Goal: Task Accomplishment & Management: Manage account settings

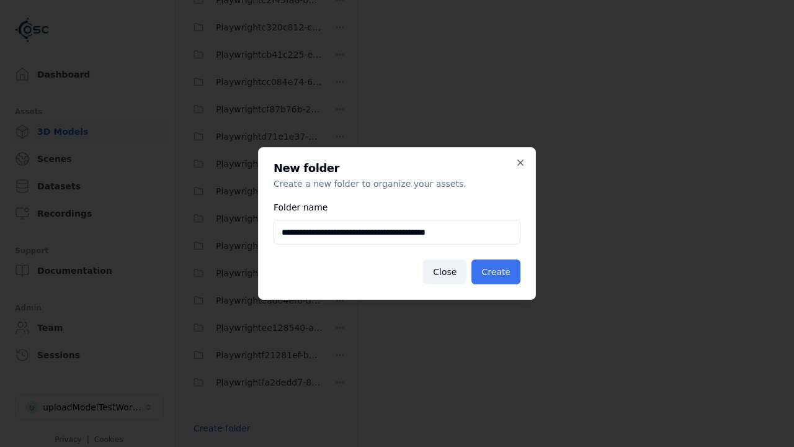
type input "**********"
click at [497, 272] on button "Create" at bounding box center [495, 271] width 49 height 25
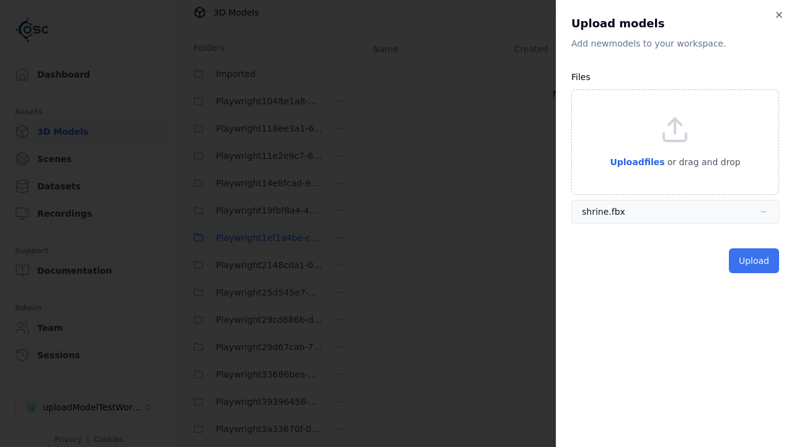
click at [755, 261] on button "Upload" at bounding box center [754, 260] width 50 height 25
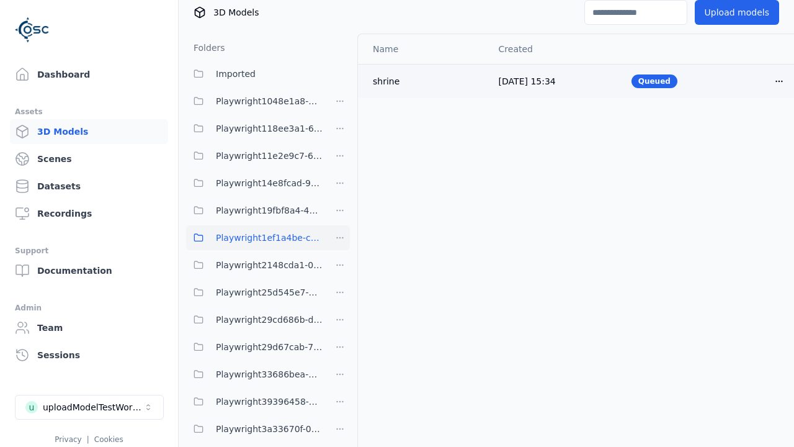
click at [779, 81] on html "Support Dashboard Assets 3D Models Scenes Datasets Recordings Support Documenta…" at bounding box center [397, 223] width 794 height 447
click at [752, 129] on div "Delete" at bounding box center [751, 129] width 73 height 20
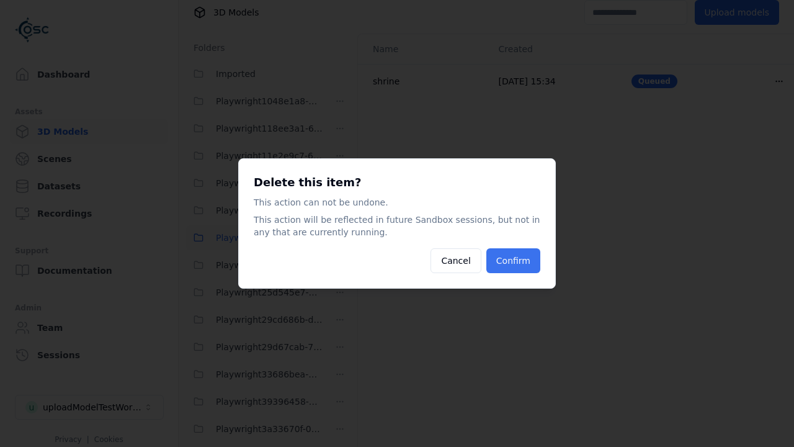
click at [514, 261] on button "Confirm" at bounding box center [513, 260] width 54 height 25
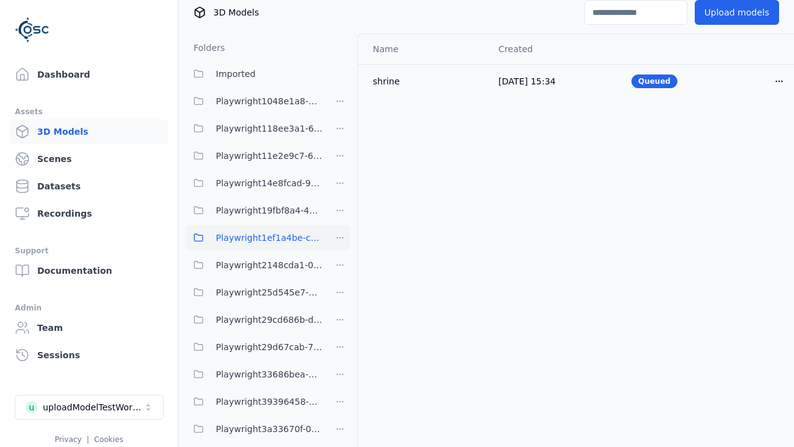
click at [340, 238] on html "Support Dashboard Assets 3D Models Scenes Datasets Recordings Support Documenta…" at bounding box center [397, 223] width 794 height 447
